Goal: Find specific page/section: Find specific page/section

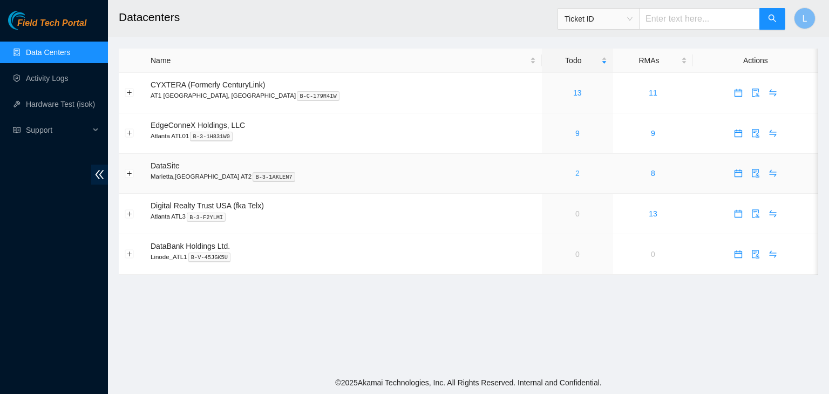
click at [575, 174] on link "2" at bounding box center [577, 173] width 4 height 9
